Goal: Task Accomplishment & Management: Complete application form

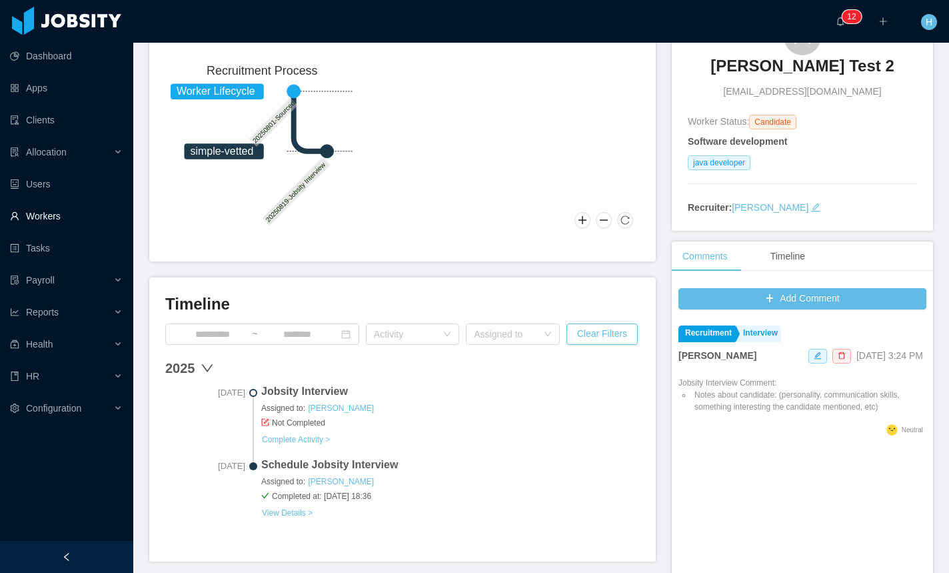
scroll to position [149, 0]
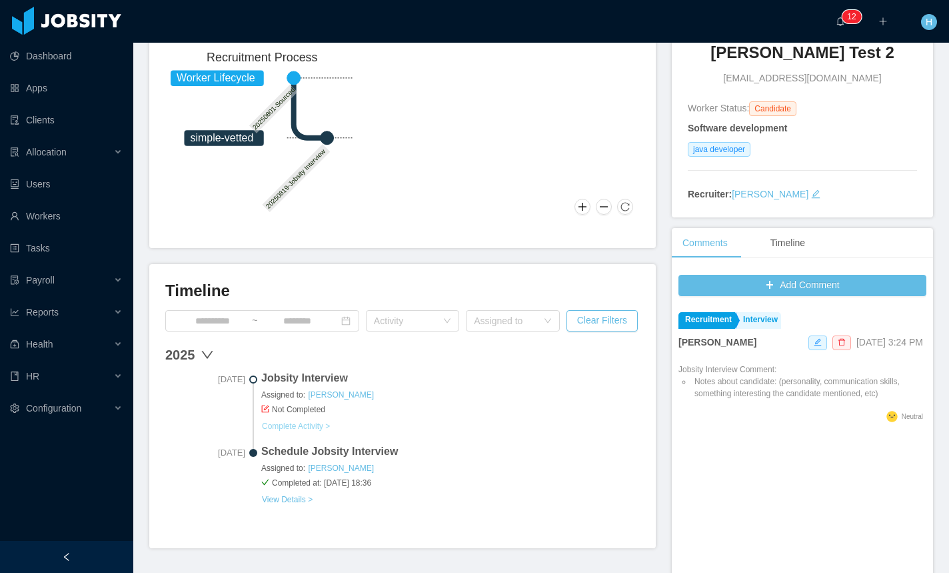
click at [305, 423] on link "Complete Activity >" at bounding box center [295, 426] width 69 height 11
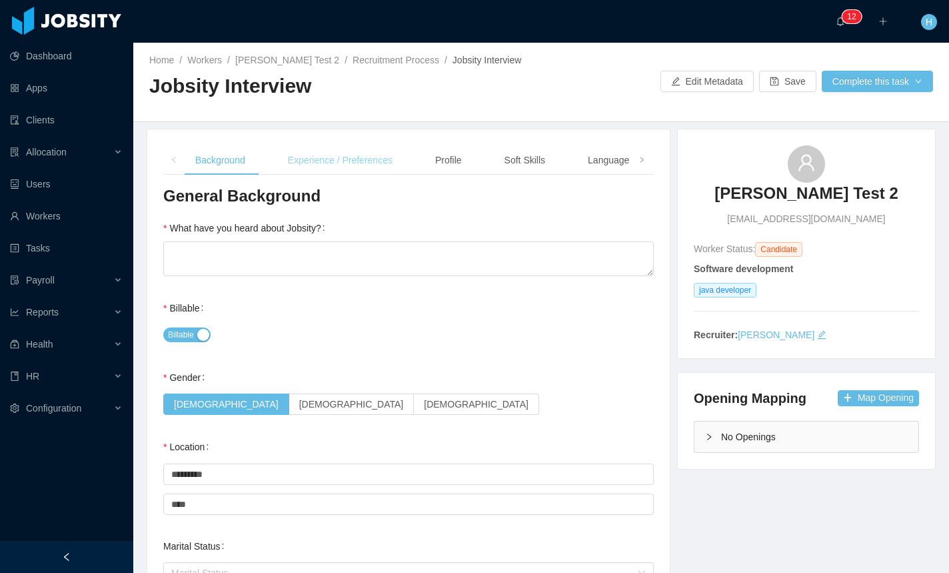
click at [391, 169] on div "Experience / Preferences" at bounding box center [340, 160] width 126 height 30
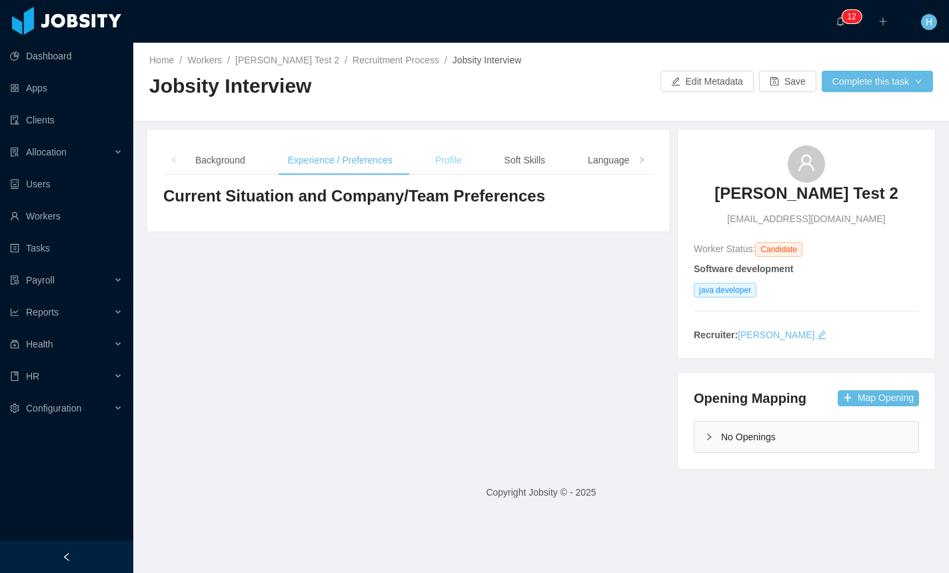
click at [467, 168] on div "Profile" at bounding box center [449, 160] width 48 height 30
click at [530, 167] on div "Soft Skills" at bounding box center [525, 160] width 62 height 30
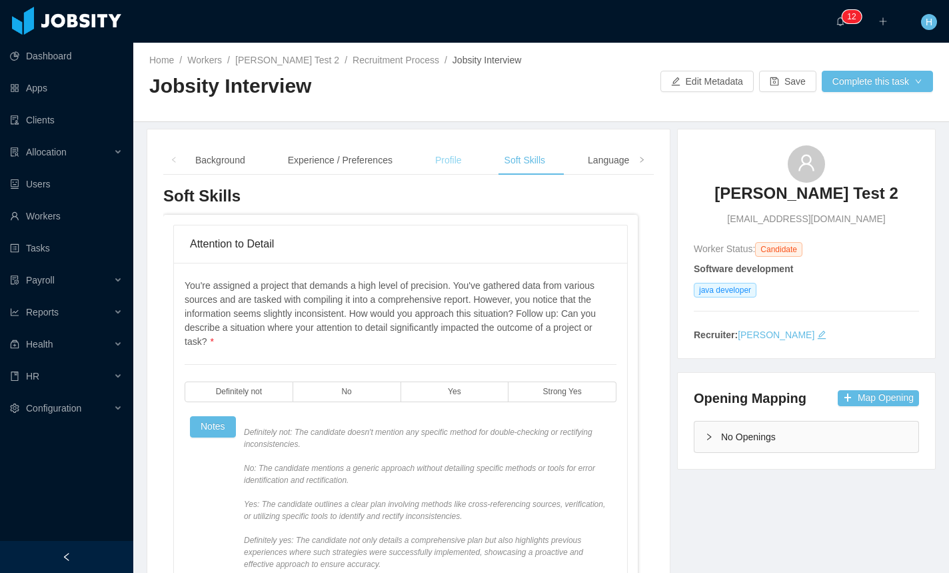
click at [433, 163] on div "Profile" at bounding box center [449, 160] width 48 height 30
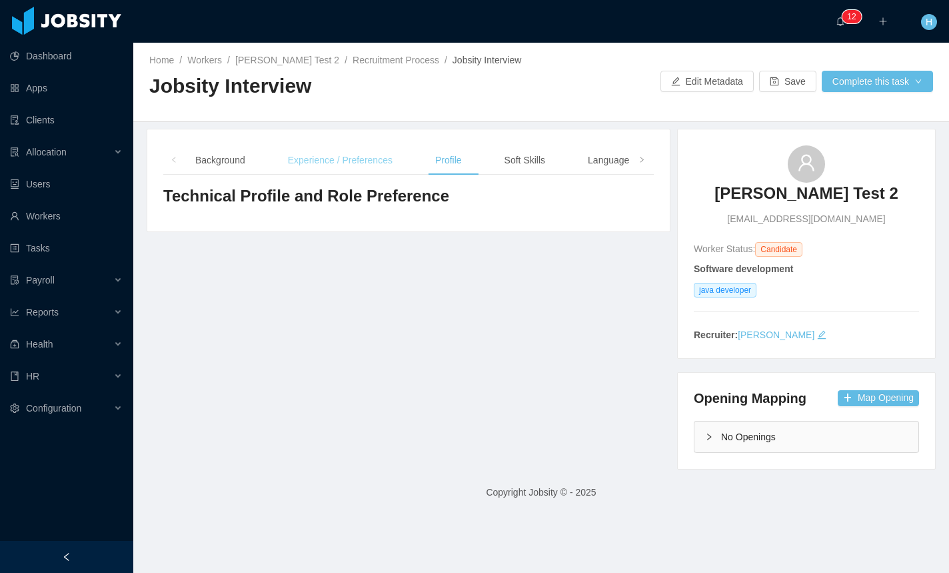
click at [376, 167] on div "Experience / Preferences" at bounding box center [340, 160] width 126 height 30
click at [519, 167] on div "Soft Skills" at bounding box center [525, 160] width 62 height 30
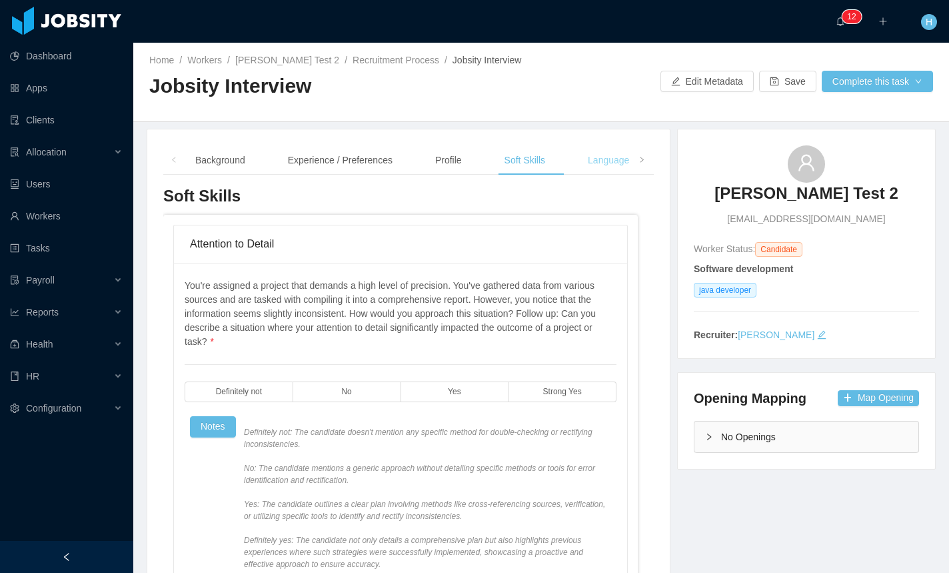
click at [593, 169] on div "Language" at bounding box center [608, 160] width 63 height 30
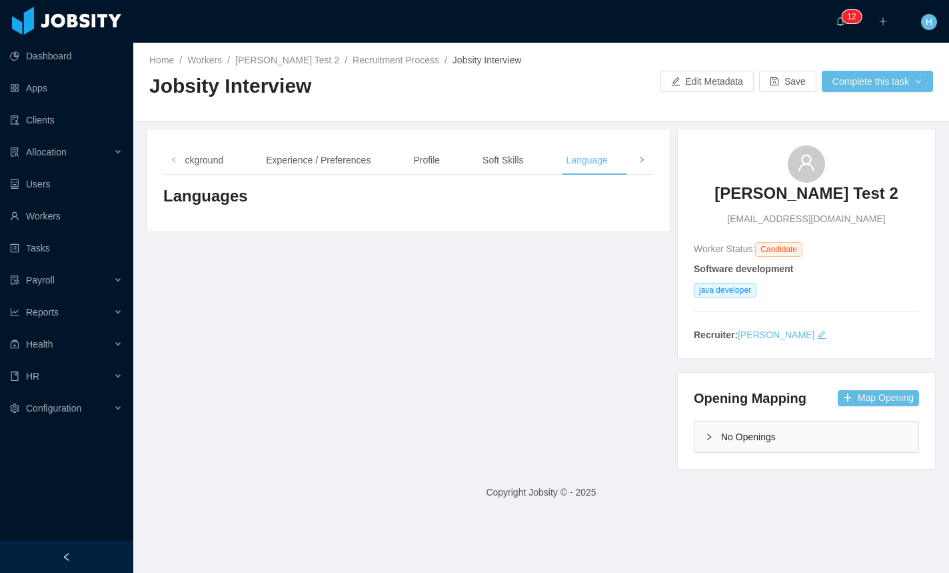
click at [641, 154] on span at bounding box center [641, 159] width 21 height 29
click at [604, 167] on div "Notes" at bounding box center [594, 160] width 46 height 30
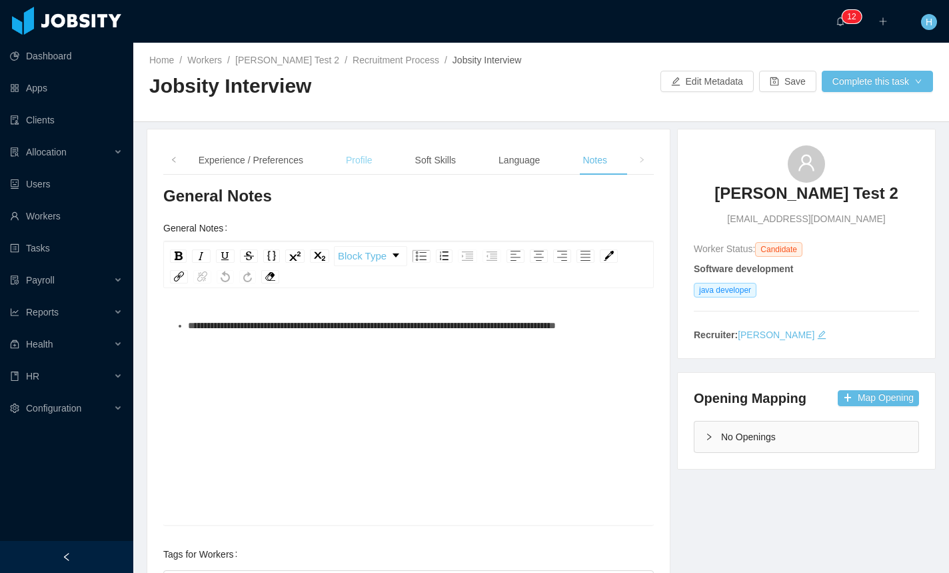
click at [379, 159] on div "Profile" at bounding box center [359, 160] width 48 height 30
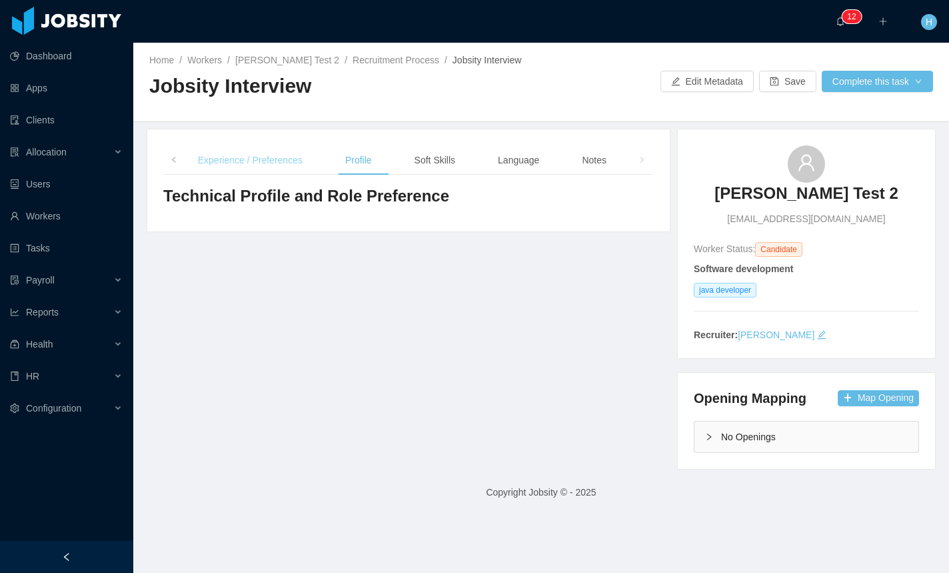
click at [221, 157] on div "Experience / Preferences" at bounding box center [250, 160] width 126 height 30
click at [165, 164] on span at bounding box center [173, 159] width 21 height 29
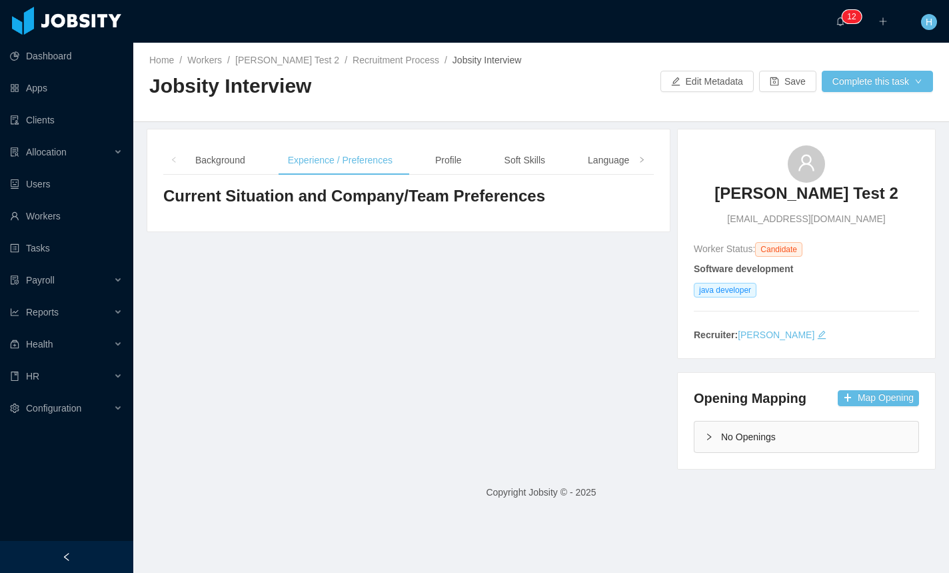
click at [169, 161] on span at bounding box center [173, 159] width 21 height 29
click at [171, 159] on icon "icon: left" at bounding box center [174, 160] width 7 height 7
click at [264, 166] on div "Background Experience / Preferences Profile Soft Skills Language Notes" at bounding box center [446, 160] width 523 height 30
click at [245, 165] on div "Background" at bounding box center [220, 160] width 71 height 30
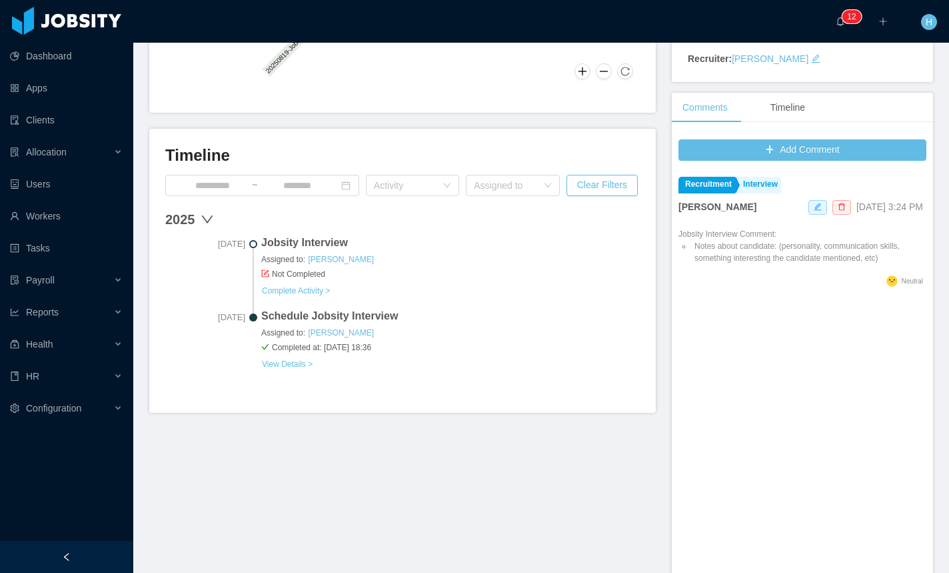
scroll to position [288, 0]
